Goal: Task Accomplishment & Management: Complete application form

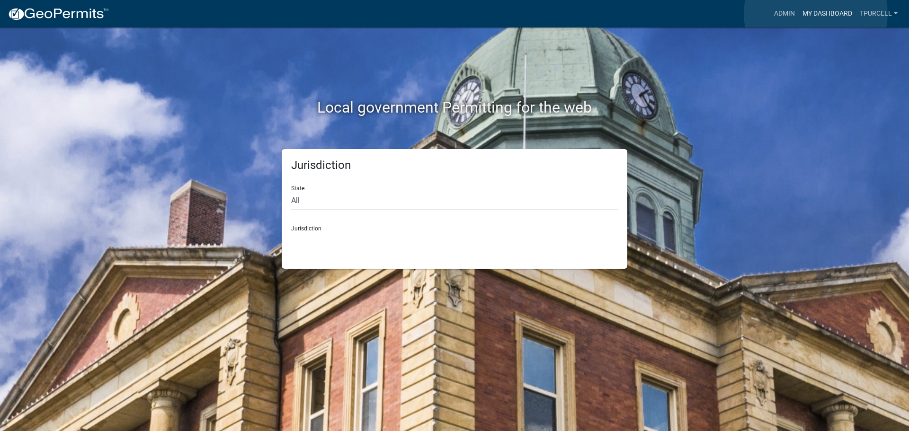
click at [816, 14] on link "My Dashboard" at bounding box center [827, 14] width 57 height 18
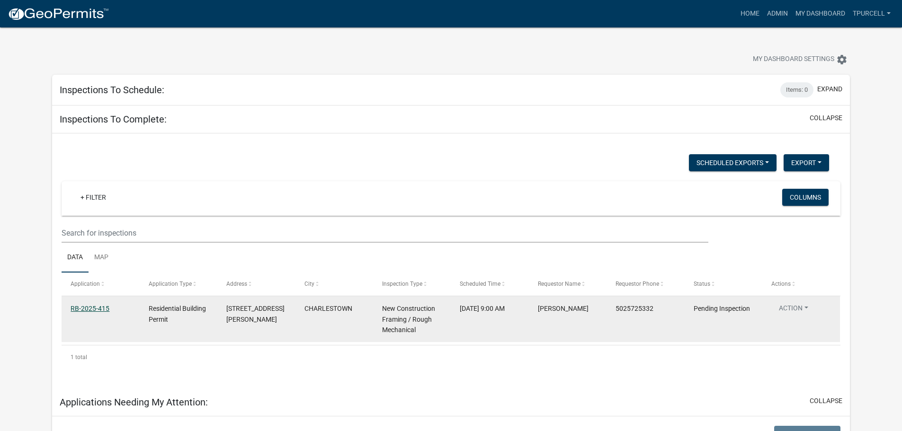
click at [91, 308] on link "RB-2025-415" at bounding box center [90, 309] width 39 height 8
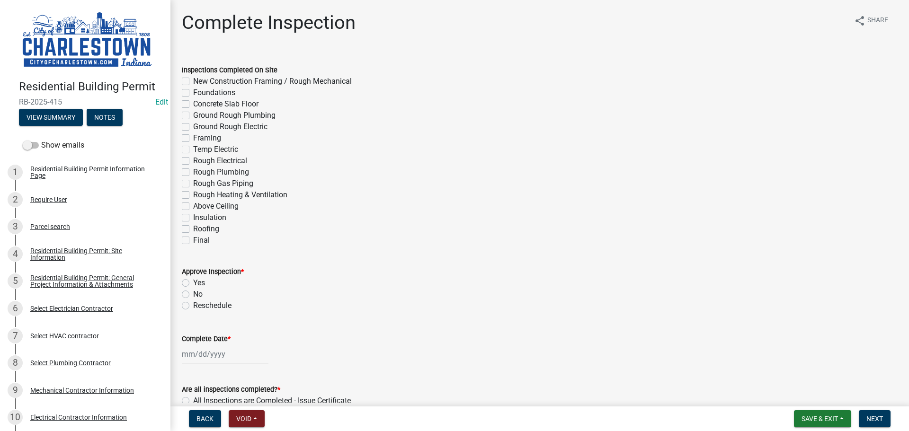
click at [193, 81] on label "New Construction Framing / Rough Mechanical" at bounding box center [272, 81] width 159 height 11
click at [193, 81] on input "New Construction Framing / Rough Mechanical" at bounding box center [196, 79] width 6 height 6
checkbox input "true"
checkbox input "false"
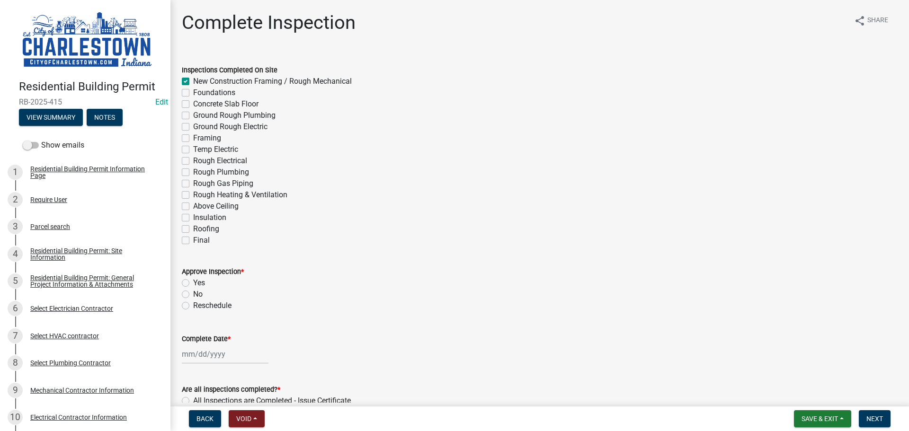
checkbox input "false"
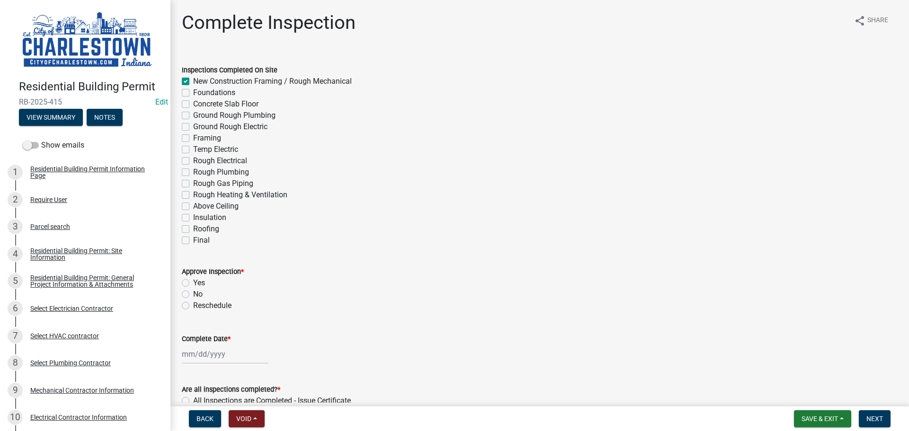
checkbox input "false"
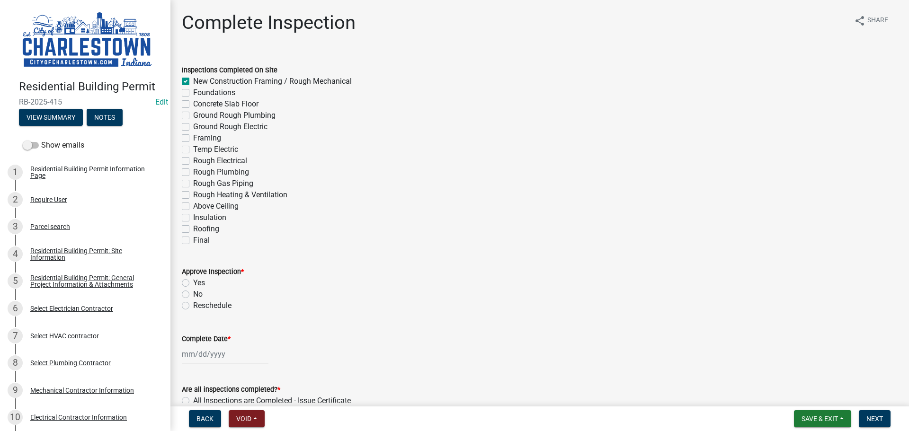
checkbox input "false"
click at [193, 194] on label "Rough Heating & Ventilation" at bounding box center [240, 194] width 94 height 11
click at [193, 194] on input "Rough Heating & Ventilation" at bounding box center [196, 192] width 6 height 6
checkbox input "true"
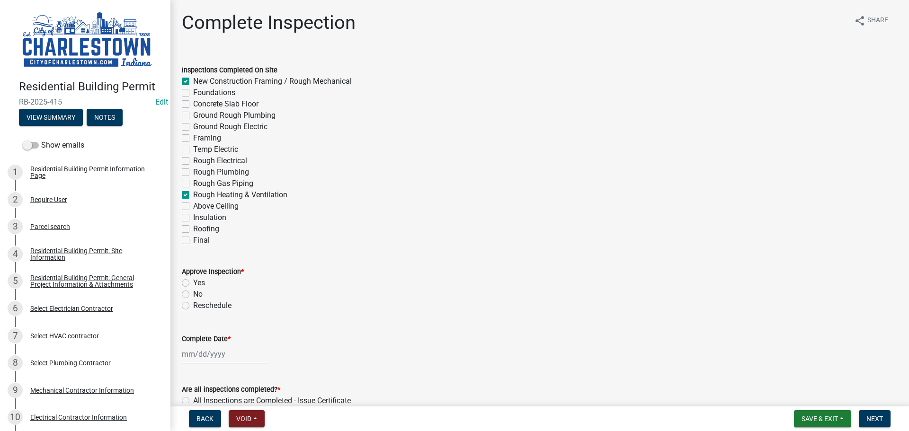
checkbox input "true"
checkbox input "false"
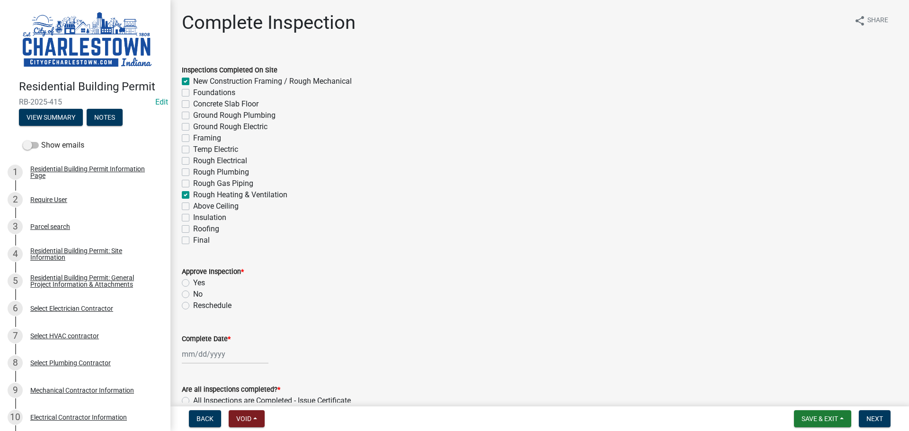
checkbox input "false"
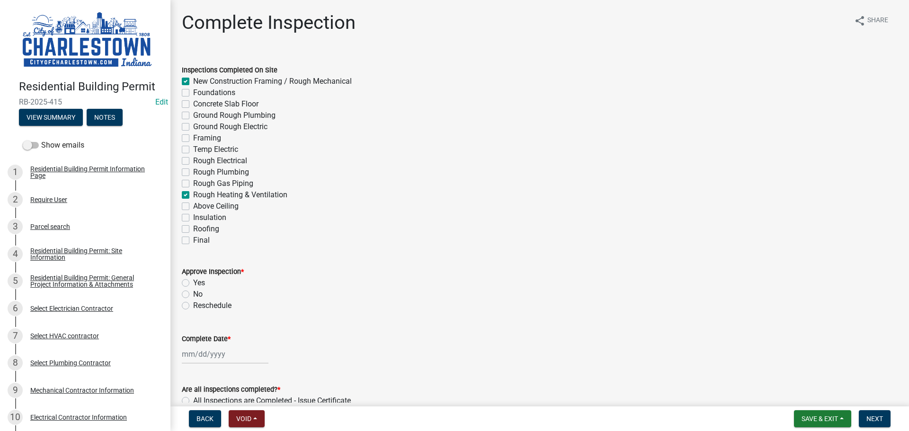
checkbox input "true"
checkbox input "false"
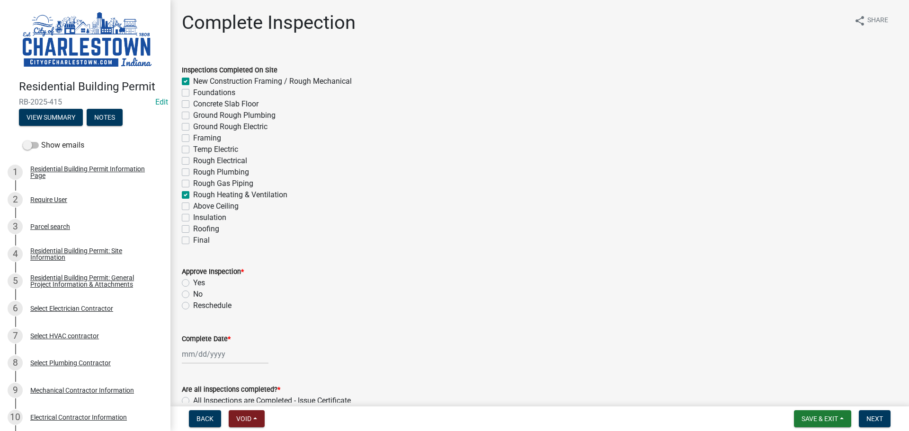
click at [193, 284] on label "Yes" at bounding box center [199, 283] width 12 height 11
click at [193, 284] on input "Yes" at bounding box center [196, 281] width 6 height 6
radio input "true"
click at [202, 353] on div at bounding box center [225, 354] width 87 height 19
select select "8"
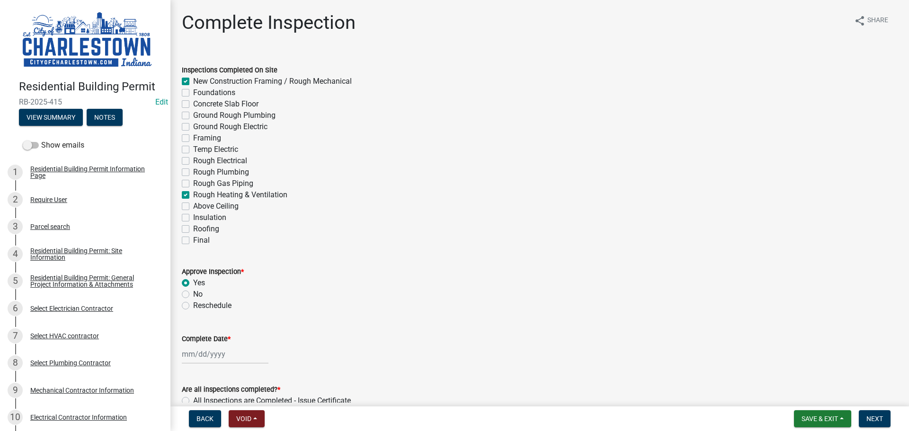
select select "2025"
click at [196, 317] on div "25" at bounding box center [191, 319] width 15 height 15
type input "[DATE]"
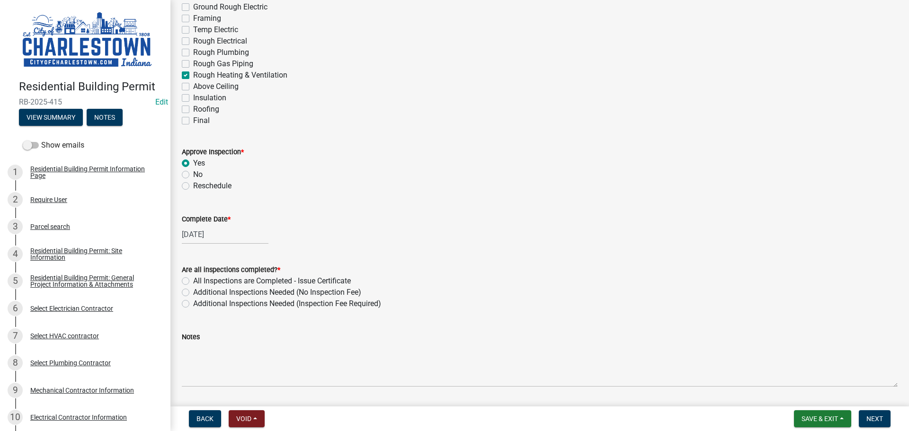
scroll to position [142, 0]
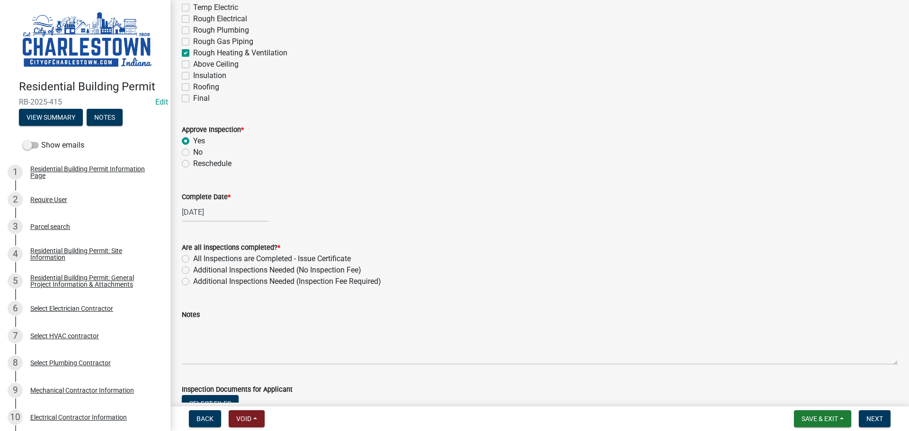
drag, startPoint x: 186, startPoint y: 270, endPoint x: 187, endPoint y: 277, distance: 7.2
click at [193, 270] on label "Additional Inspections Needed (No Inspection Fee)" at bounding box center [277, 270] width 168 height 11
click at [193, 270] on input "Additional Inspections Needed (No Inspection Fee)" at bounding box center [196, 268] width 6 height 6
radio input "true"
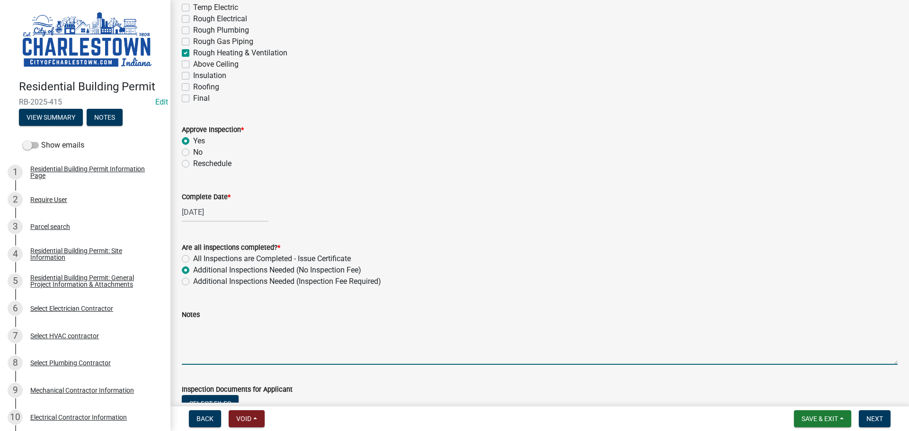
click at [212, 329] on textarea "Notes" at bounding box center [540, 343] width 716 height 45
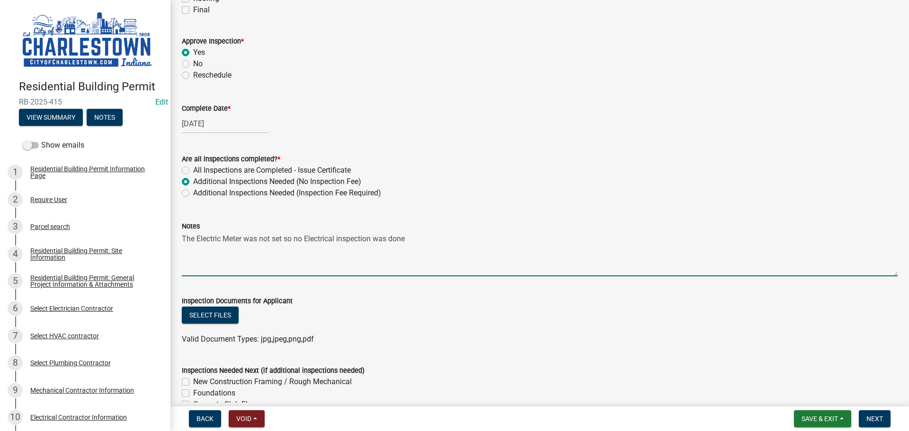
scroll to position [237, 0]
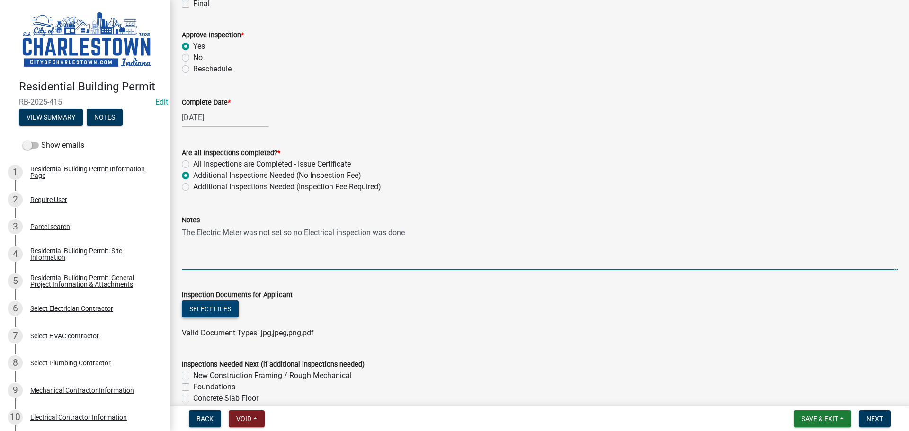
type textarea "The Electric Meter was not set so no Electrical inspection was done"
click at [206, 307] on button "Select files" at bounding box center [210, 309] width 57 height 17
